Goal: Find specific page/section: Find specific page/section

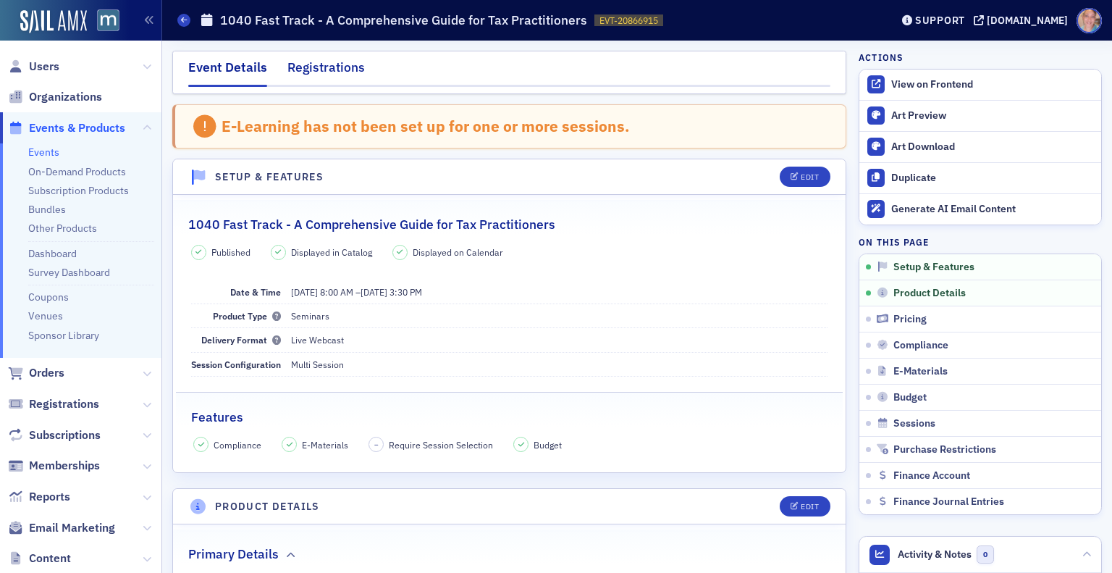
click at [321, 63] on div "Registrations" at bounding box center [326, 71] width 77 height 27
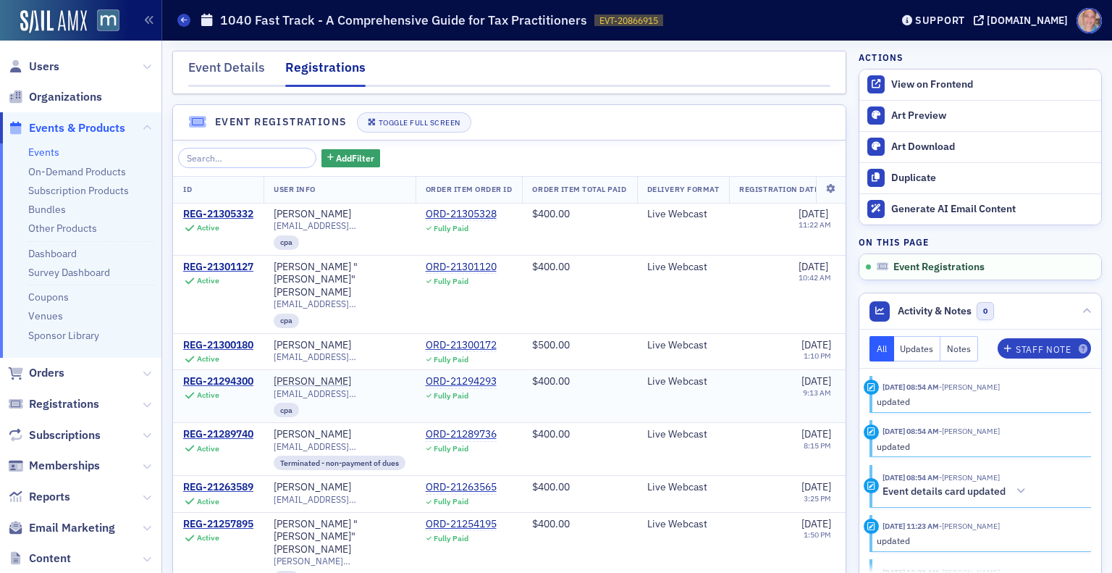
scroll to position [215, 0]
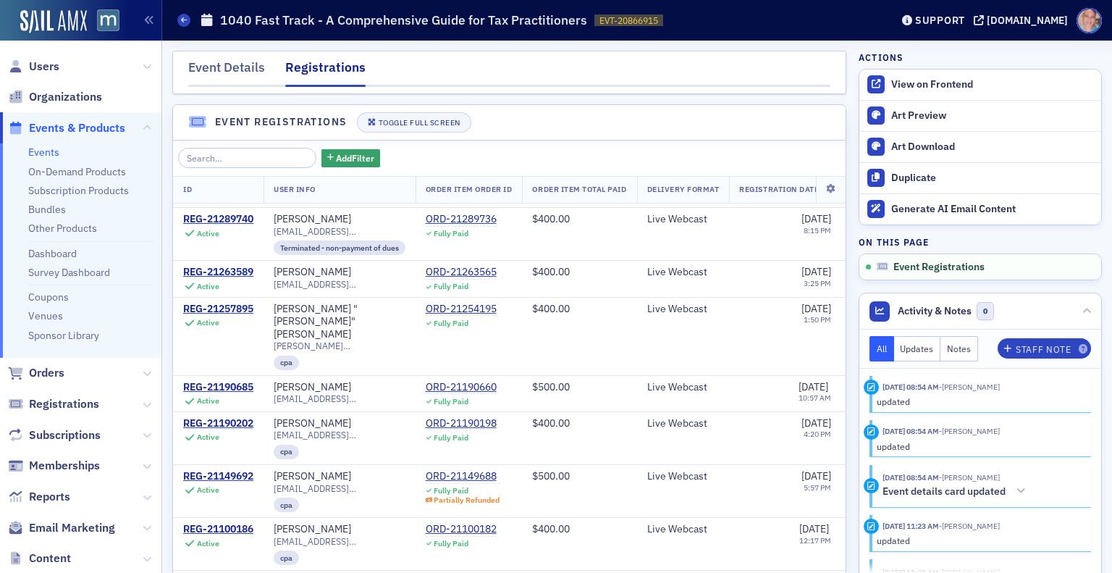
click at [41, 151] on link "Events" at bounding box center [43, 152] width 31 height 13
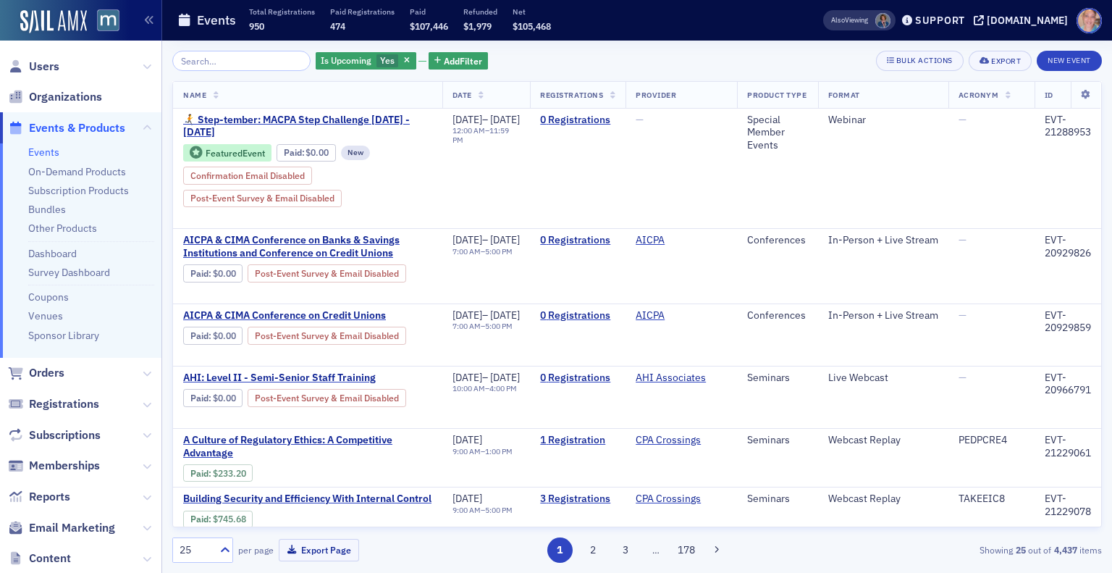
click at [239, 62] on input "search" at bounding box center [241, 61] width 138 height 20
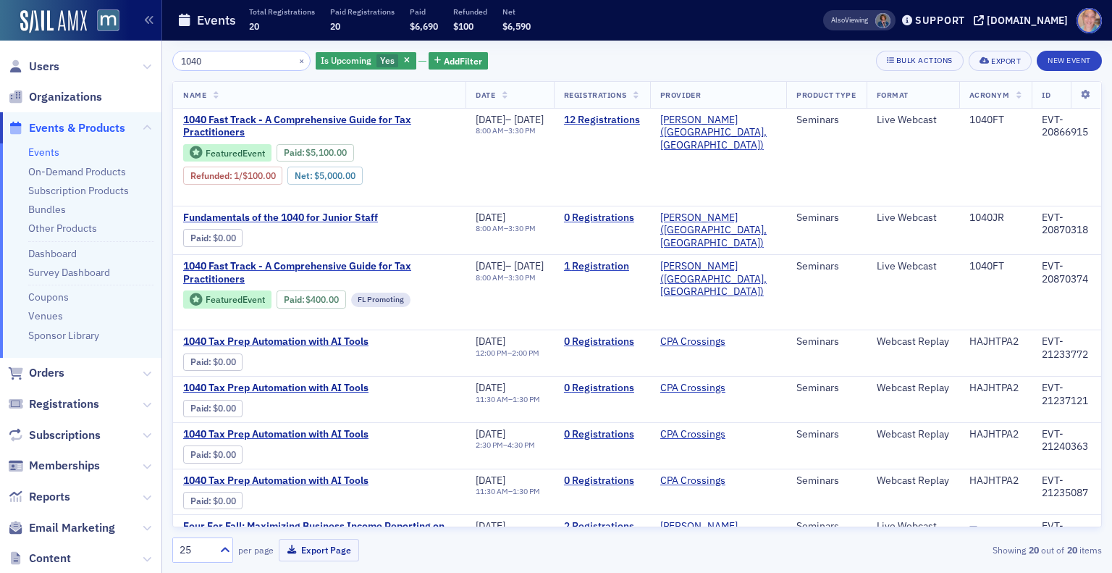
type input "1040"
